Goal: Find specific page/section: Find specific page/section

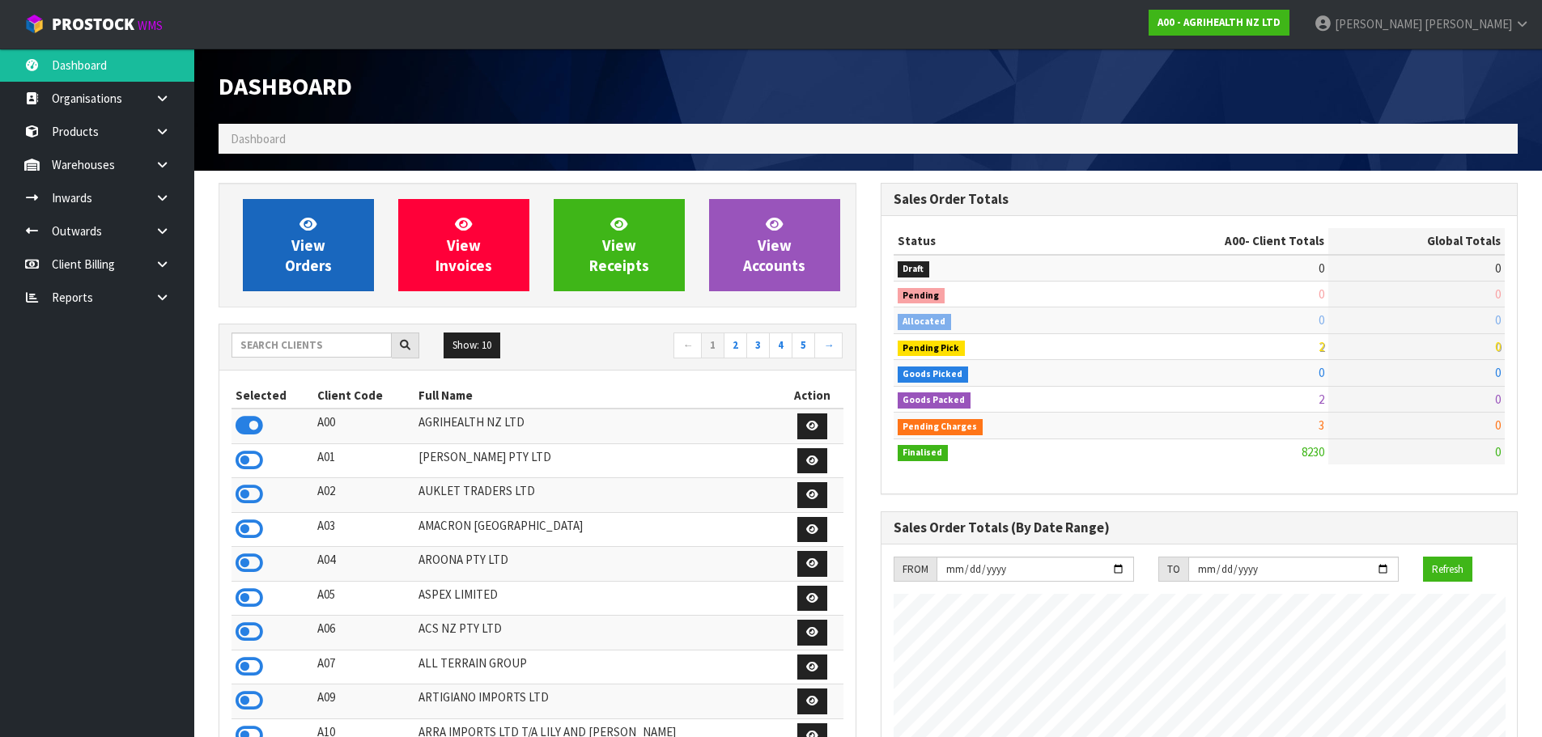
scroll to position [1226, 661]
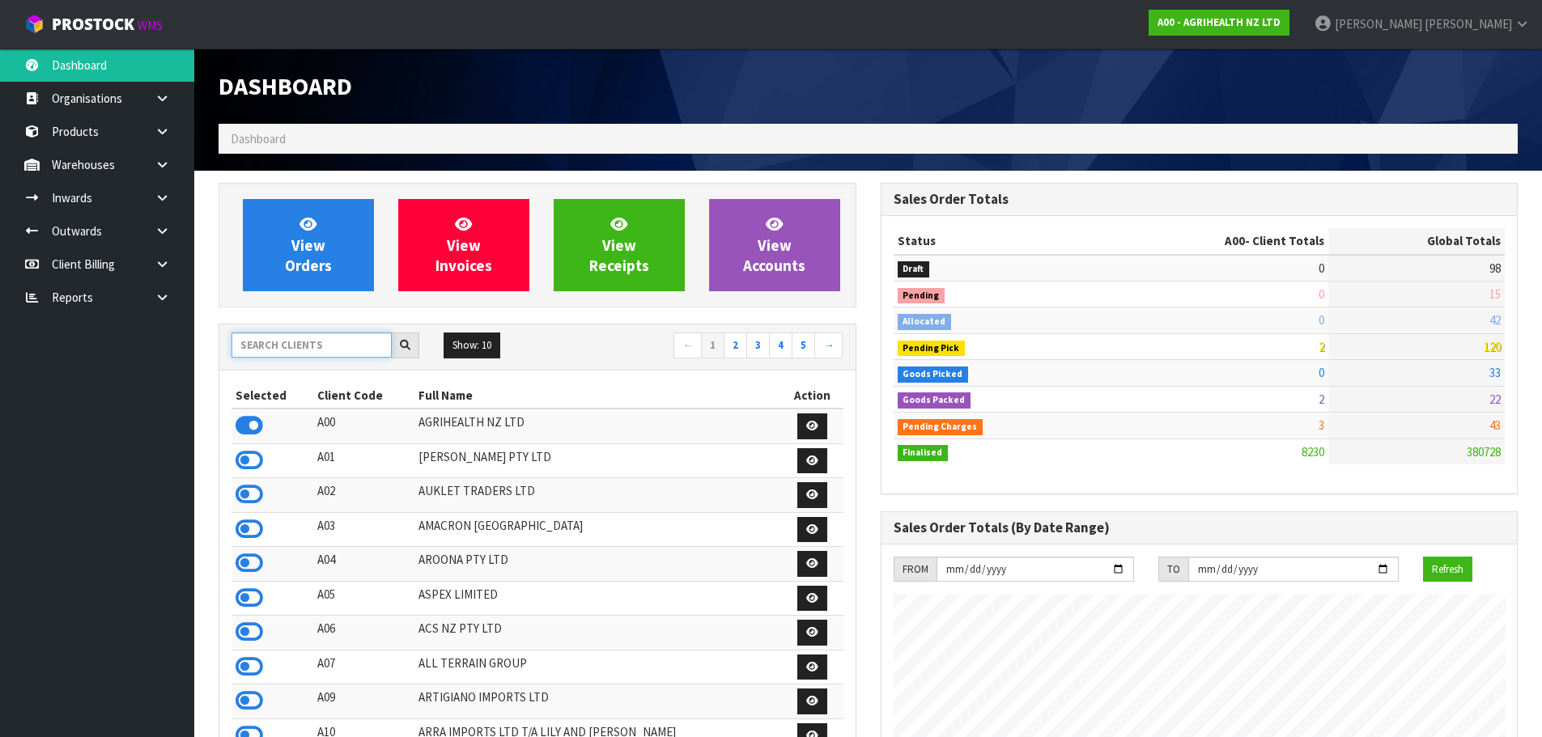
click at [341, 345] on input "text" at bounding box center [311, 345] width 160 height 25
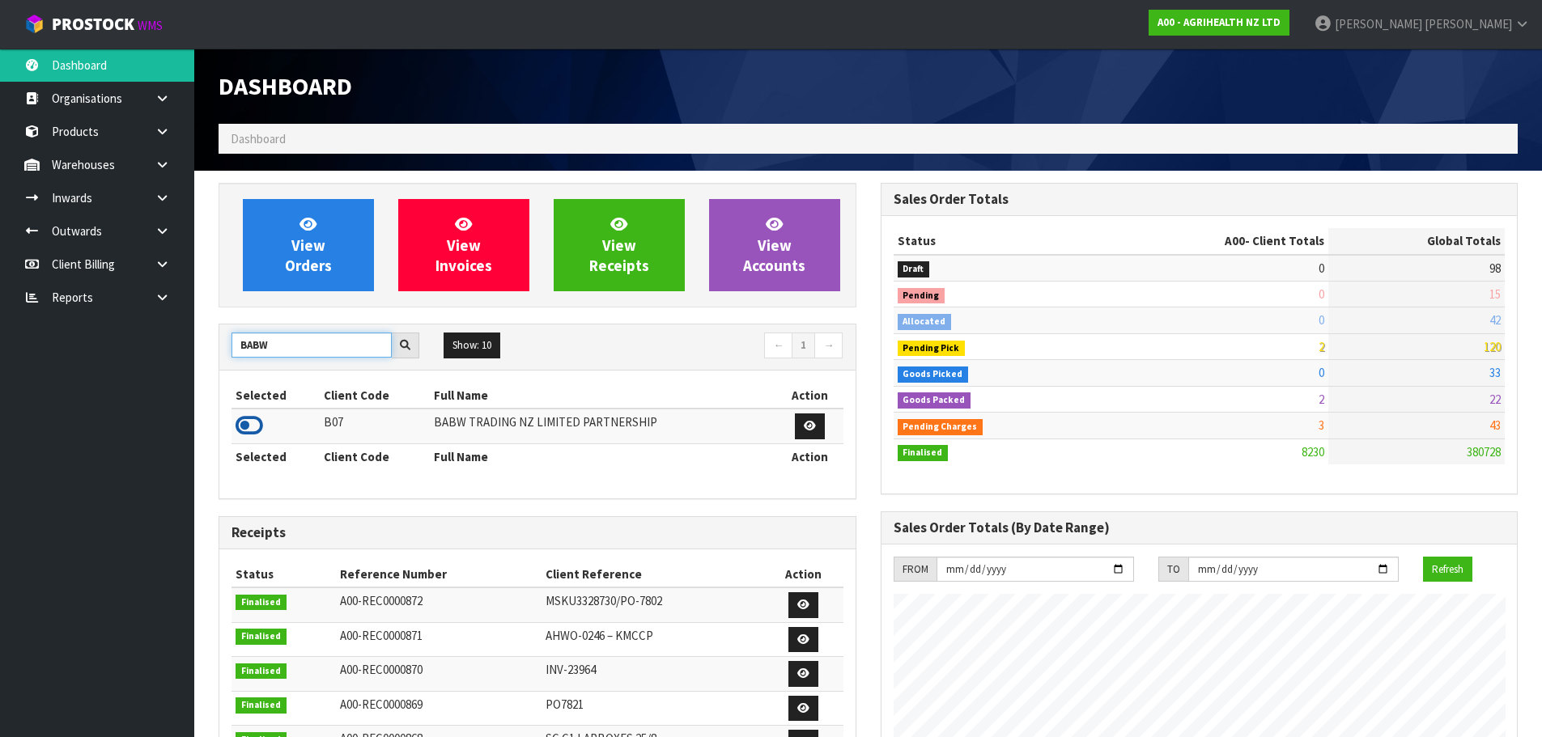
type input "BABW"
click at [250, 426] on icon at bounding box center [250, 426] width 28 height 24
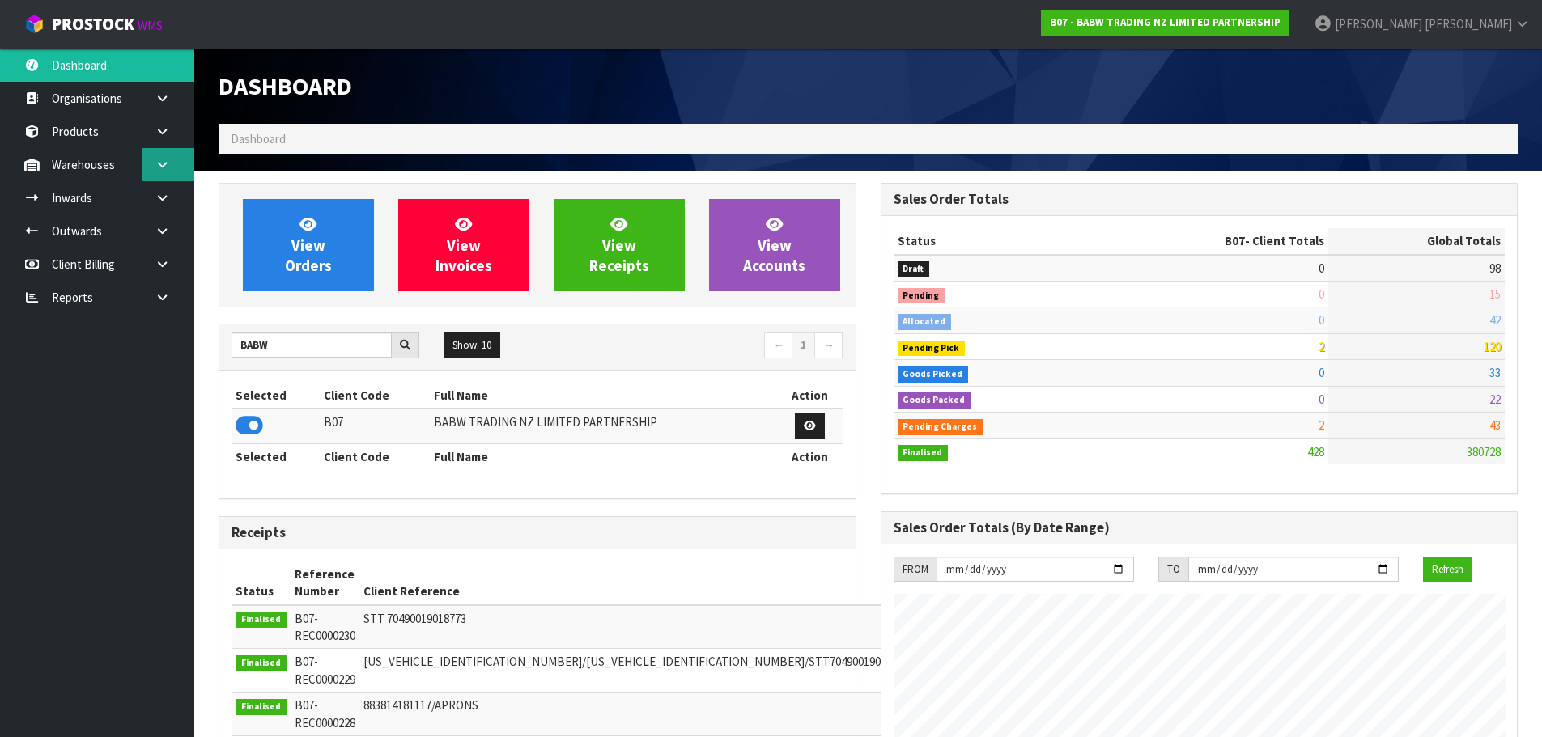
click at [168, 171] on link at bounding box center [168, 164] width 52 height 33
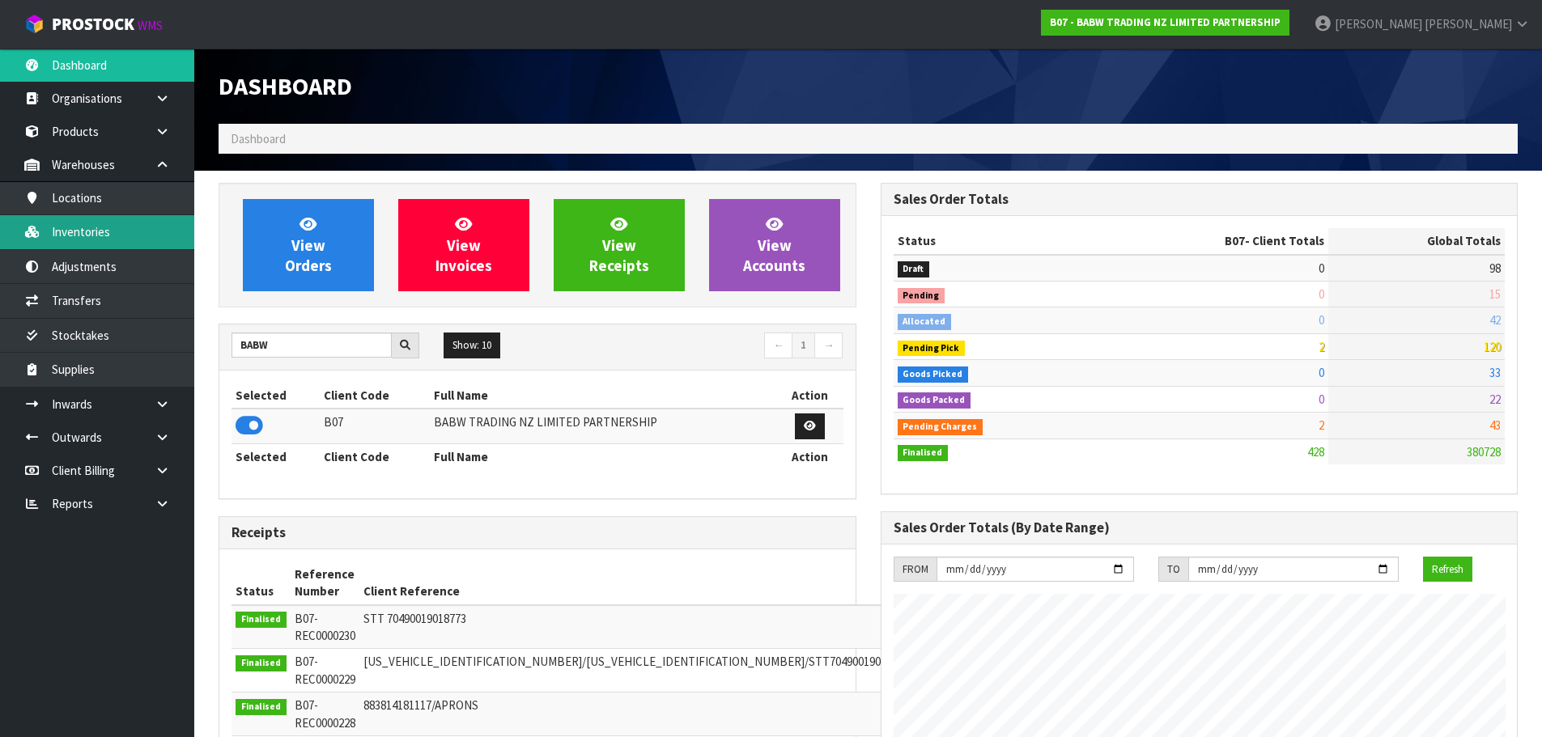
click at [151, 235] on link "Inventories" at bounding box center [97, 231] width 194 height 33
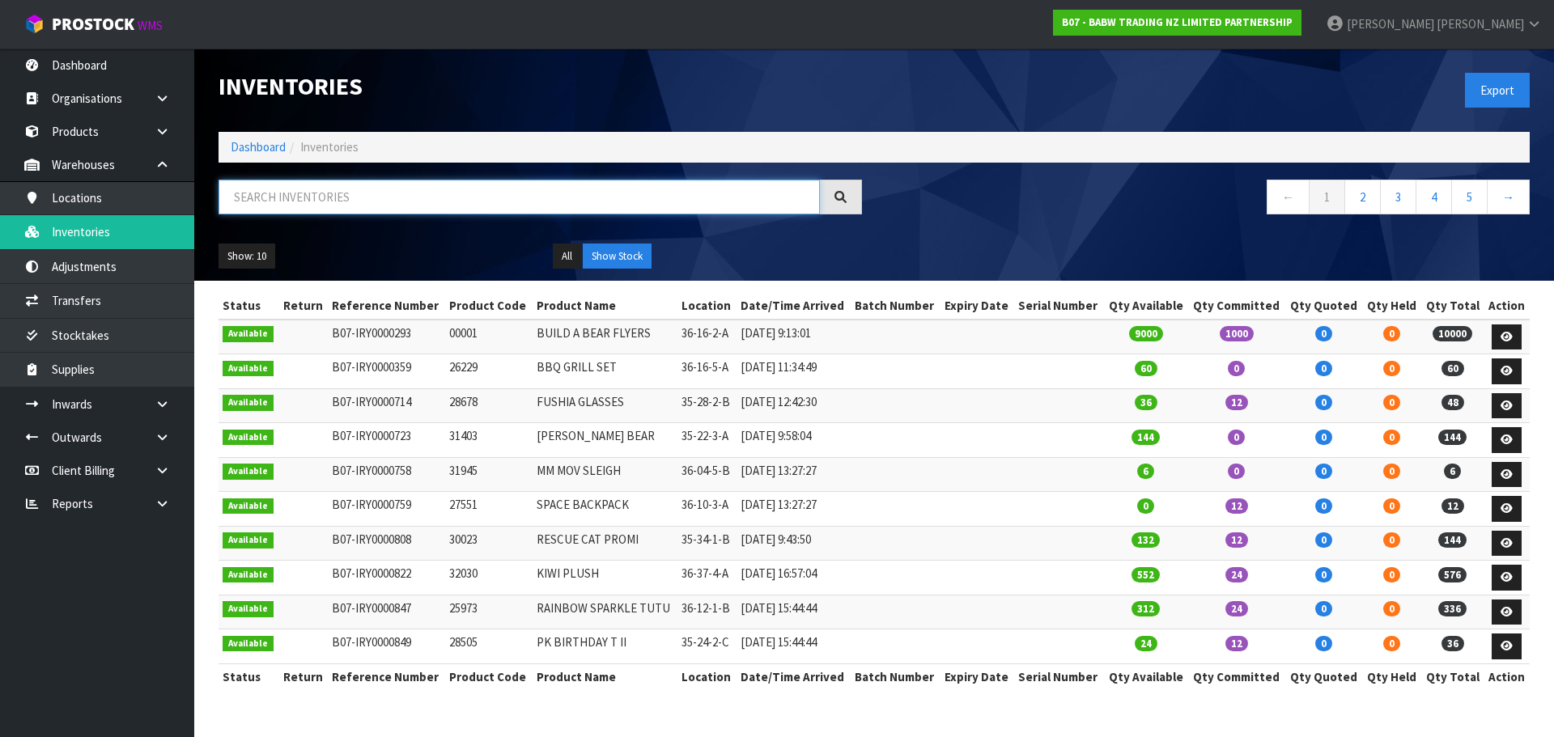
click at [269, 204] on input "text" at bounding box center [519, 197] width 601 height 35
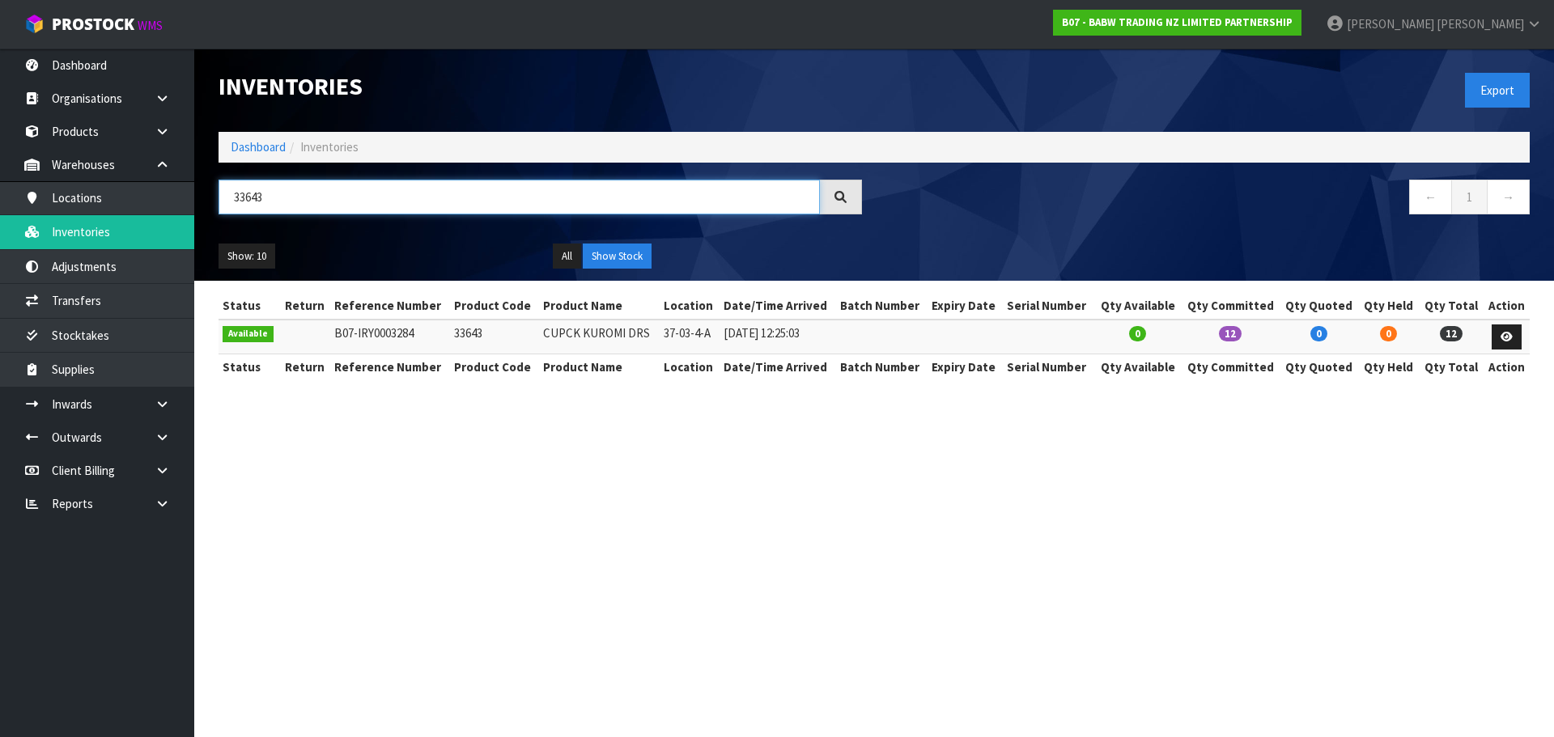
type input "33643"
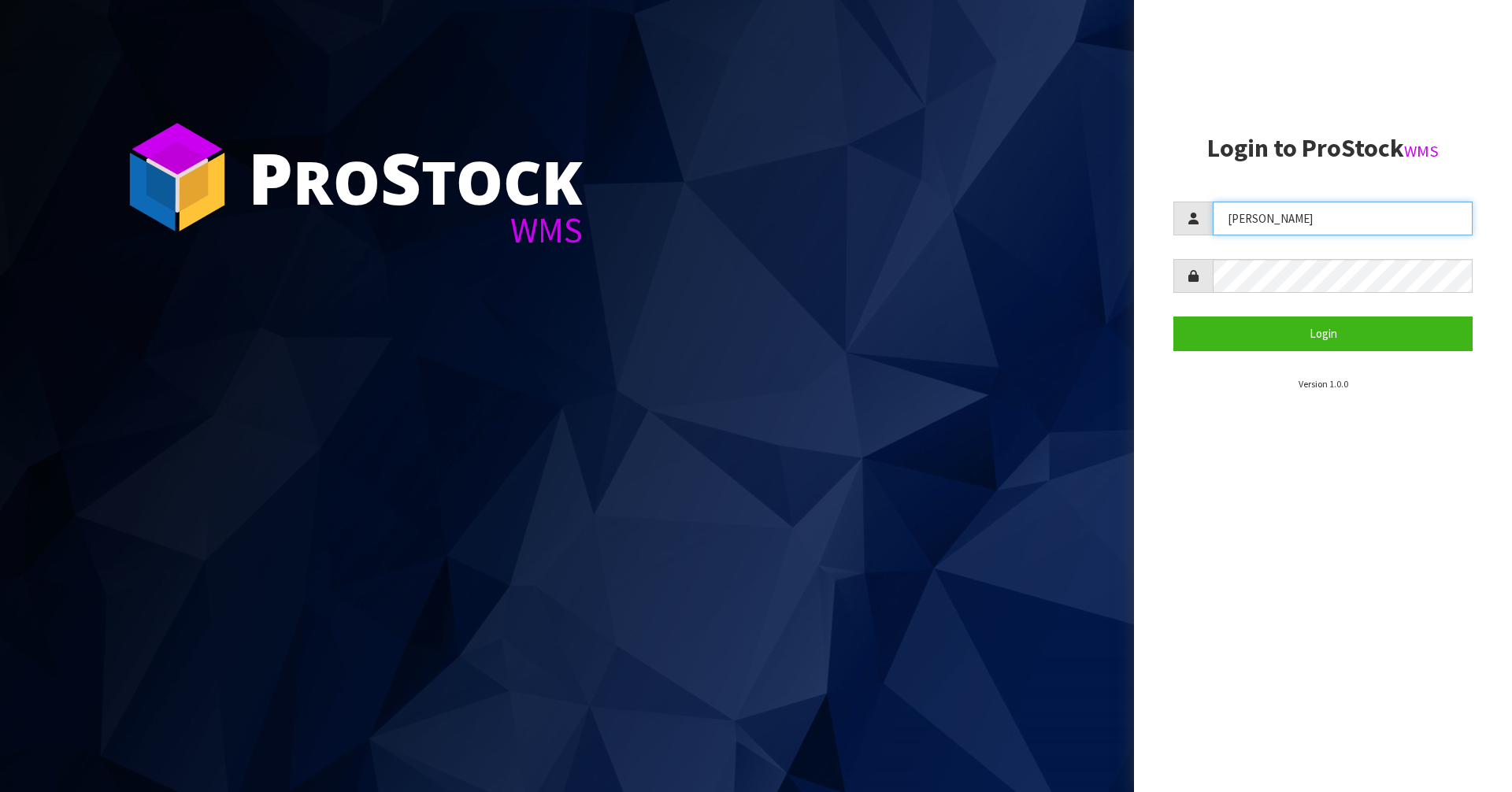
click at [1254, 221] on input "[PERSON_NAME]" at bounding box center [1342, 218] width 260 height 34
type input "Mana"
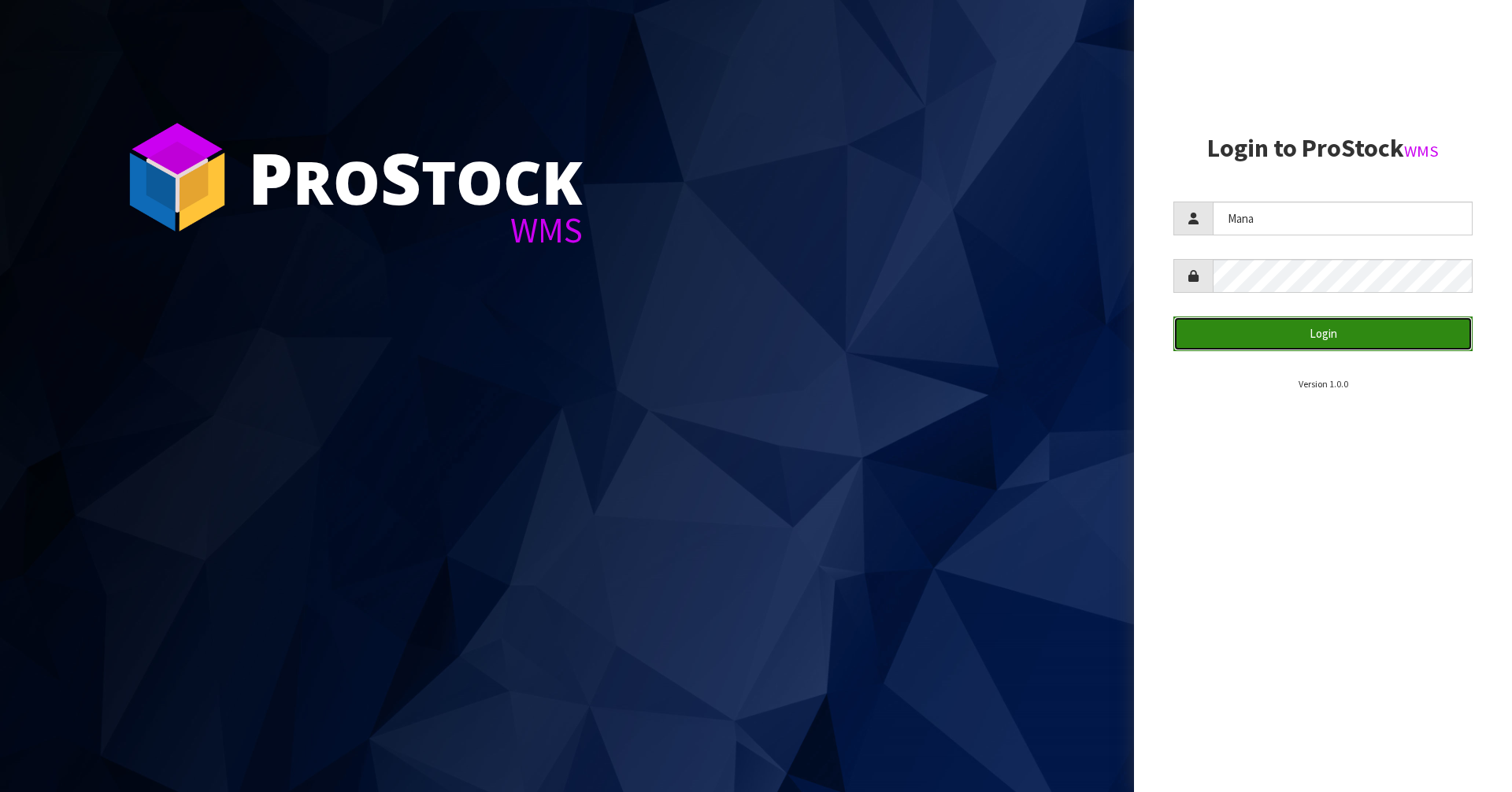
click at [1223, 329] on button "Login" at bounding box center [1323, 333] width 300 height 34
